Goal: Information Seeking & Learning: Learn about a topic

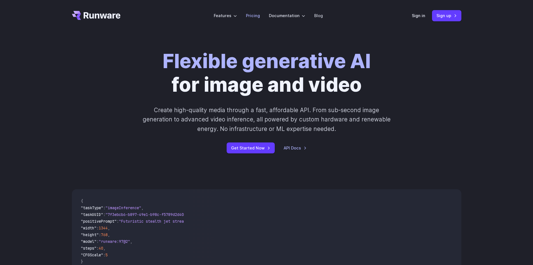
click at [249, 19] on link "Pricing" at bounding box center [253, 15] width 14 height 6
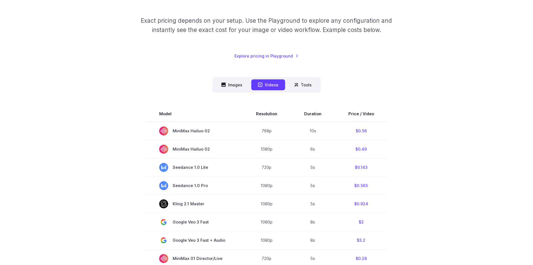
scroll to position [84, 0]
click at [234, 90] on button "Images" at bounding box center [232, 84] width 34 height 11
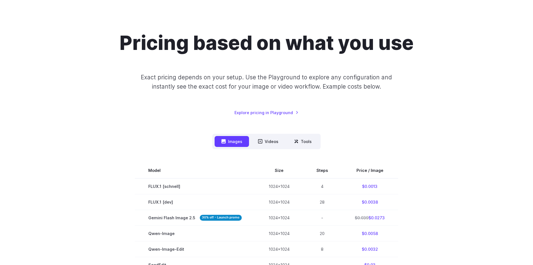
scroll to position [0, 0]
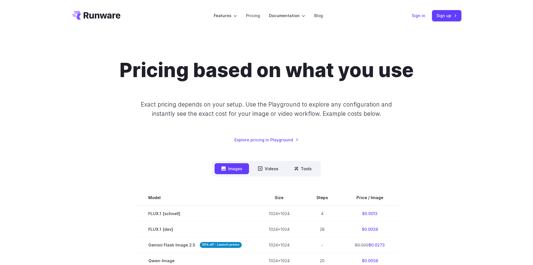
click at [425, 17] on link "Sign in" at bounding box center [418, 15] width 13 height 6
